Goal: Task Accomplishment & Management: Manage account settings

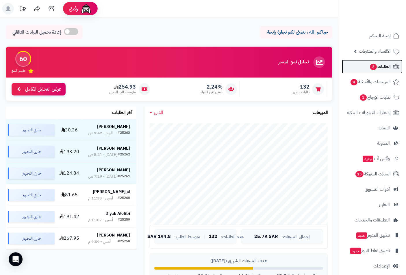
click at [387, 69] on span "الطلبات 3" at bounding box center [380, 66] width 21 height 8
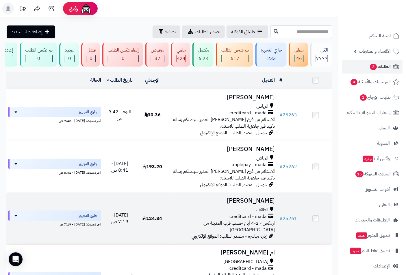
click at [265, 210] on td "سعد البقمي الطائف creditcard - mada ارمكس - 2-4 أيام حسب قرب المدينة من الرياض …" at bounding box center [223, 218] width 109 height 51
click at [264, 209] on td "سعد البقمي الطائف creditcard - mada ارمكس - 2-4 أيام حسب قرب المدينة من الرياض …" at bounding box center [223, 218] width 109 height 51
click at [264, 213] on span "الطائف" at bounding box center [263, 210] width 12 height 7
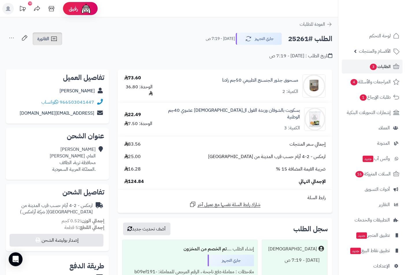
click at [45, 33] on link "الفاتورة" at bounding box center [48, 38] width 30 height 13
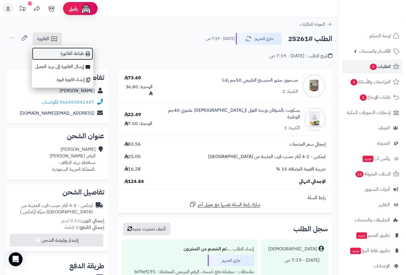
click at [76, 47] on link "طباعة الفاتورة" at bounding box center [63, 53] width 62 height 13
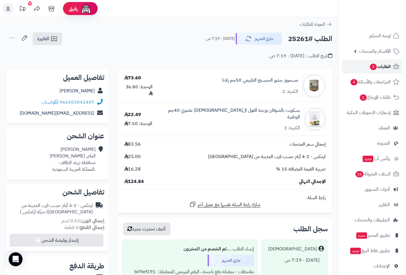
click at [385, 65] on span "الطلبات 3" at bounding box center [380, 66] width 21 height 8
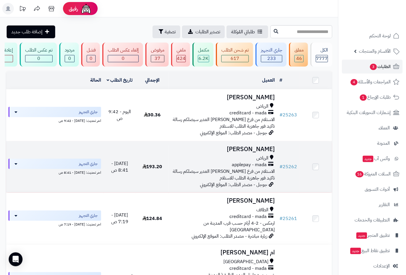
click at [264, 158] on td "Abu Sultan الرياض applepay - mada الاستلام من فرع الرياض حي الغدير سيصلكم رسالة…" at bounding box center [223, 166] width 109 height 51
click at [265, 152] on h3 "[PERSON_NAME]" at bounding box center [223, 149] width 104 height 7
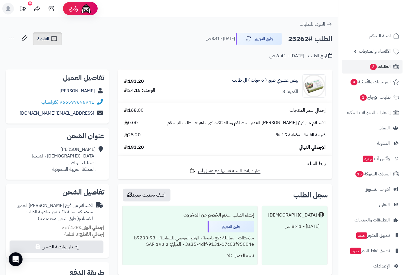
click at [50, 40] on link "الفاتورة" at bounding box center [48, 38] width 30 height 13
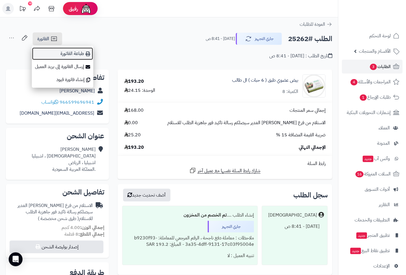
click at [74, 51] on link "طباعة الفاتورة" at bounding box center [63, 53] width 62 height 13
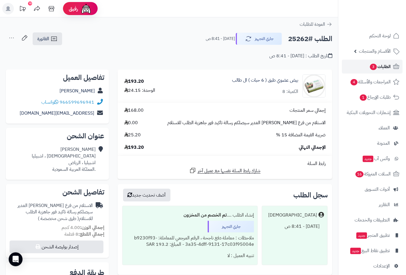
click at [385, 69] on span "الطلبات 3" at bounding box center [380, 66] width 21 height 8
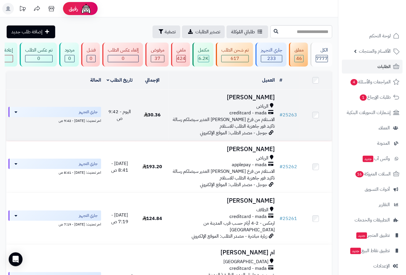
click at [272, 107] on icon at bounding box center [271, 106] width 3 height 7
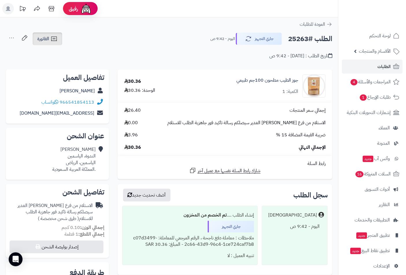
click at [48, 35] on span "الفاتورة" at bounding box center [43, 38] width 12 height 7
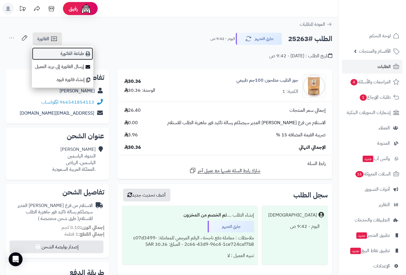
click at [75, 54] on link "طباعة الفاتورة" at bounding box center [63, 53] width 62 height 13
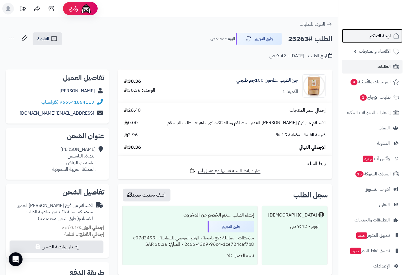
click at [386, 36] on span "لوحة التحكم" at bounding box center [380, 36] width 21 height 8
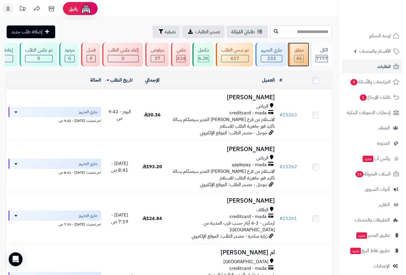
click at [296, 55] on div "46" at bounding box center [299, 58] width 9 height 7
